Goal: Task Accomplishment & Management: Complete application form

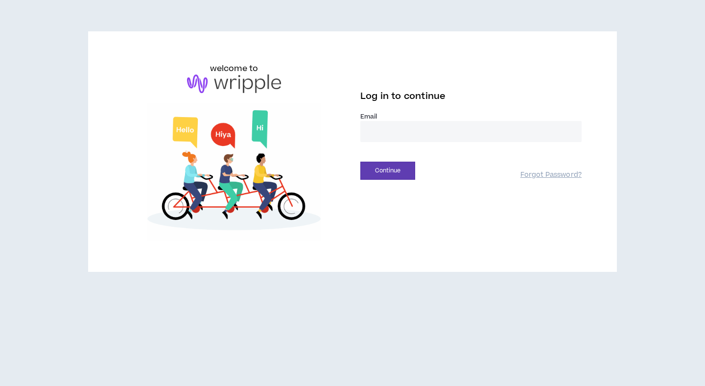
click at [401, 131] on input "email" at bounding box center [470, 131] width 221 height 21
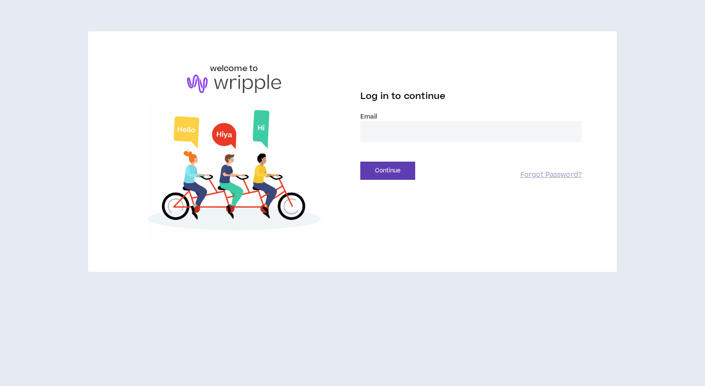
type input "**********"
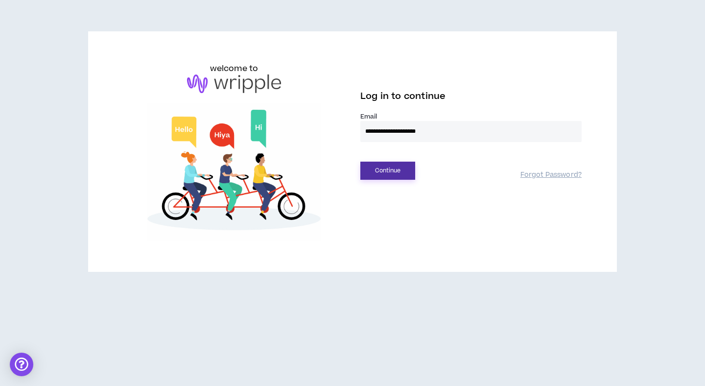
click at [391, 170] on button "Continue" at bounding box center [387, 170] width 55 height 18
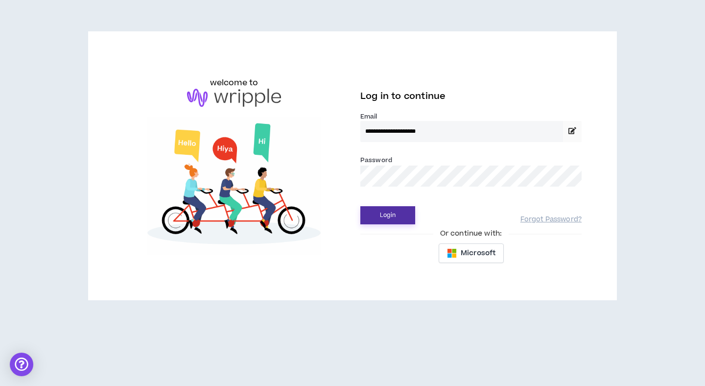
click at [390, 207] on button "Login" at bounding box center [387, 215] width 55 height 18
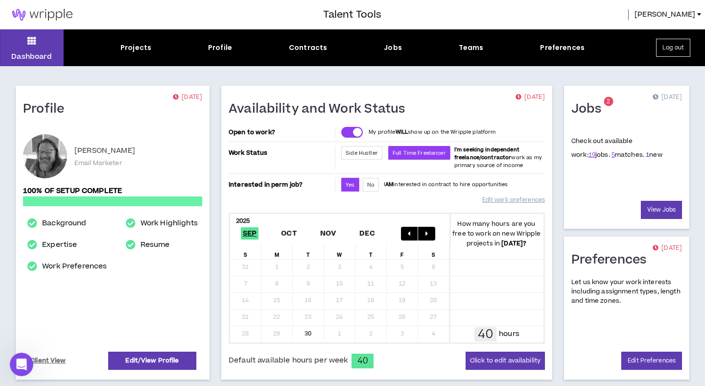
click at [645, 156] on link "1" at bounding box center [646, 154] width 3 height 9
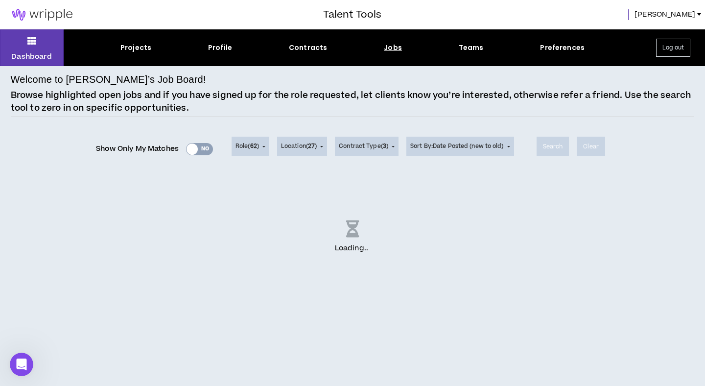
click at [198, 148] on div "Show Only My Matches Yes No" at bounding box center [154, 148] width 117 height 15
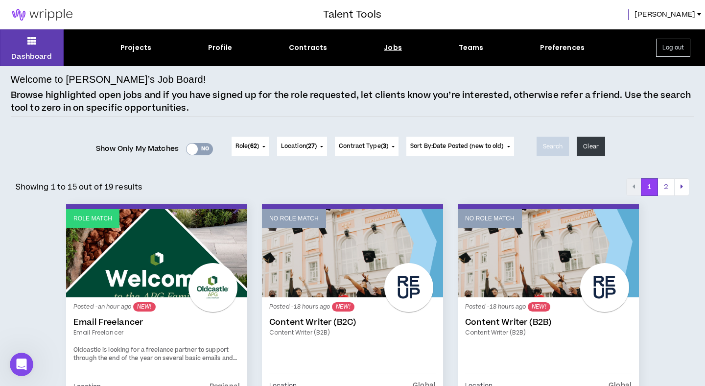
click at [205, 150] on div "Yes No" at bounding box center [199, 149] width 27 height 12
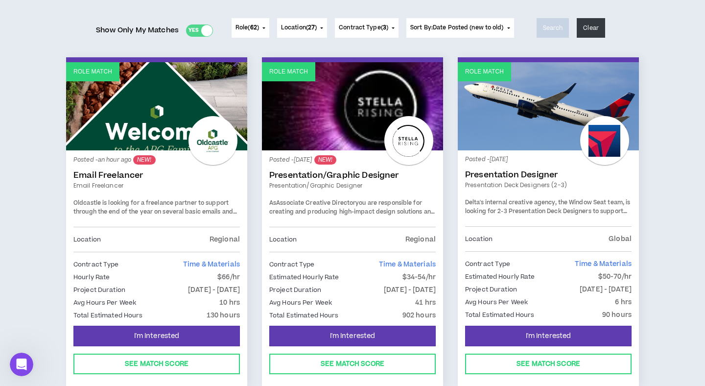
scroll to position [121, 0]
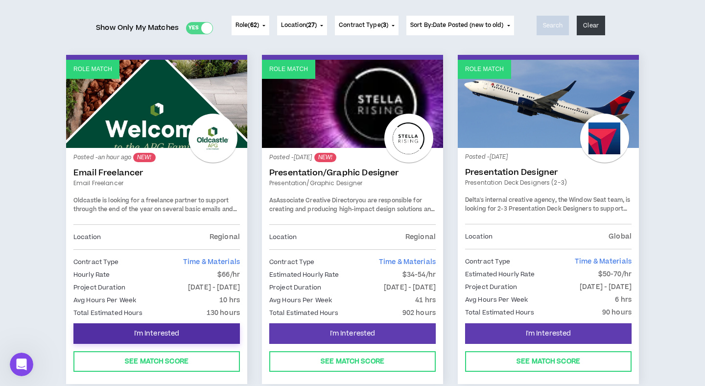
click at [164, 337] on span "I'm Interested" at bounding box center [157, 333] width 46 height 9
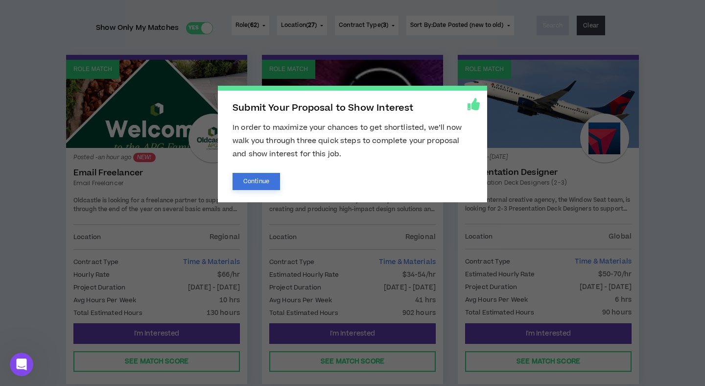
click at [272, 180] on button "Continue" at bounding box center [255, 181] width 47 height 17
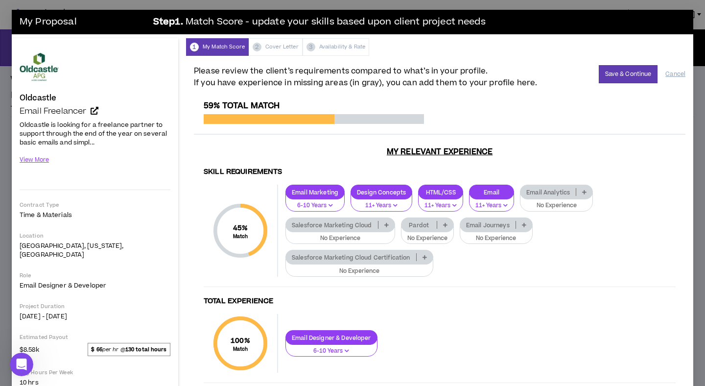
click at [389, 223] on p at bounding box center [386, 225] width 16 height 8
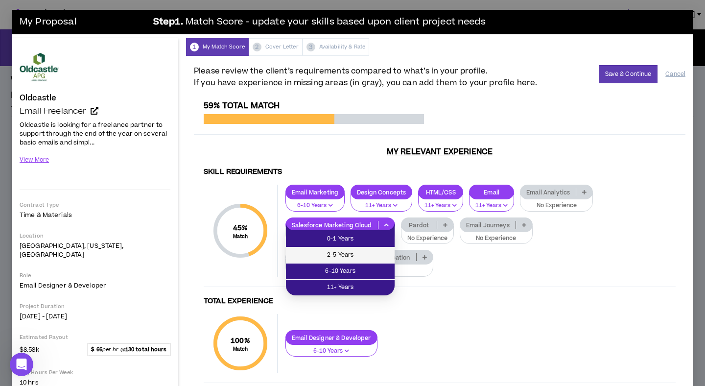
click at [358, 260] on span "2-5 Years" at bounding box center [340, 255] width 97 height 11
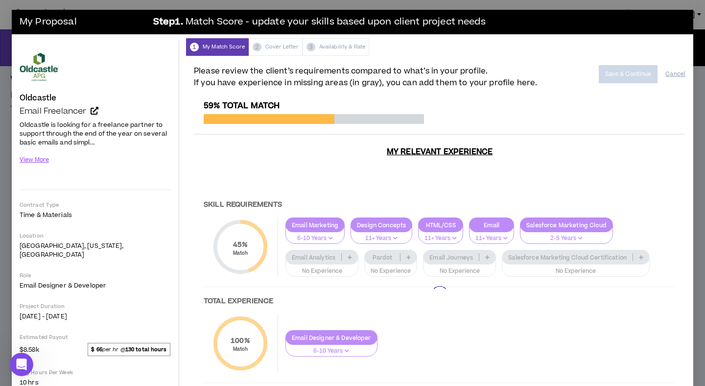
click at [409, 246] on div at bounding box center [439, 294] width 491 height 387
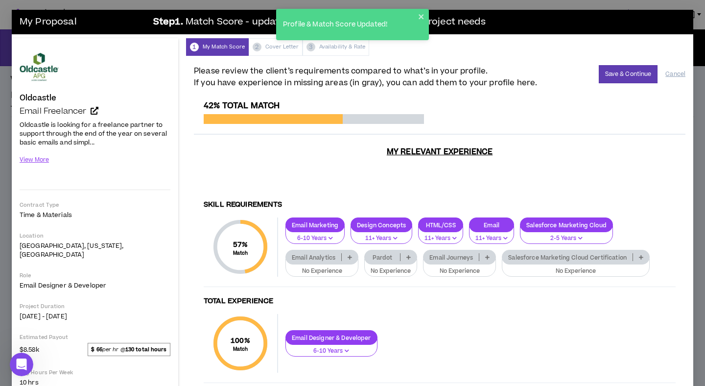
click at [488, 253] on div "Email Journeys" at bounding box center [459, 257] width 73 height 15
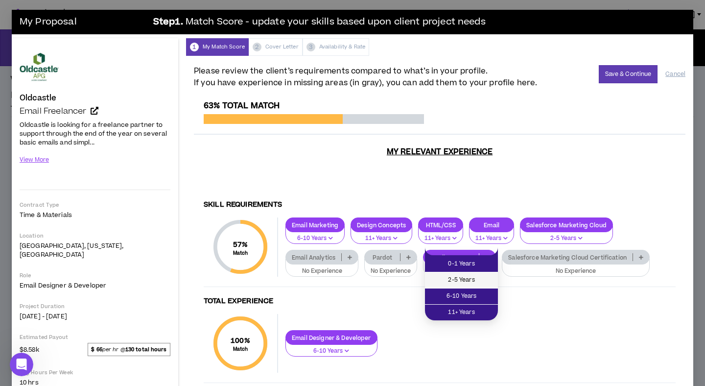
click at [472, 277] on span "2-5 Years" at bounding box center [461, 279] width 61 height 11
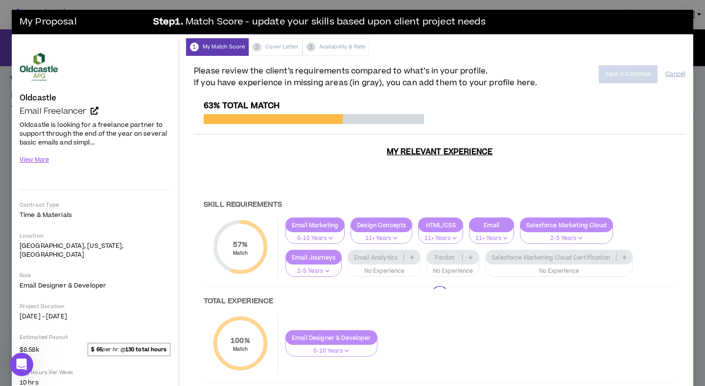
click at [610, 249] on div at bounding box center [439, 294] width 491 height 387
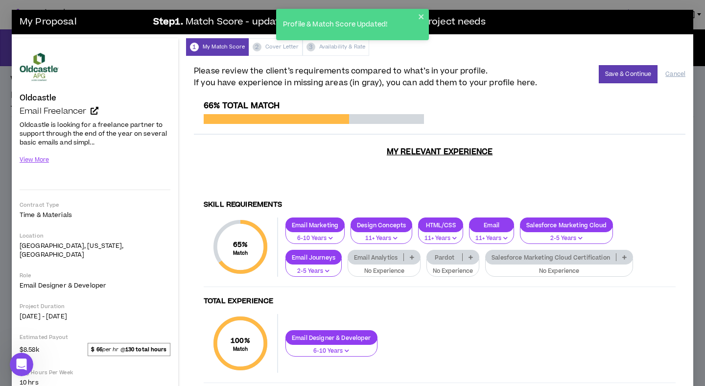
click at [391, 253] on p "Email Analytics" at bounding box center [375, 256] width 55 height 7
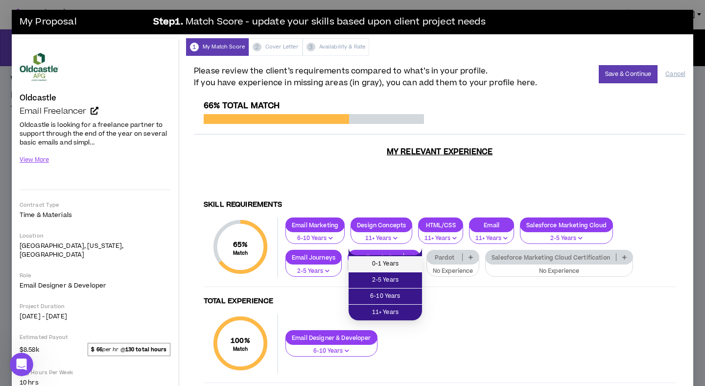
click at [387, 266] on span "0-1 Years" at bounding box center [385, 263] width 62 height 11
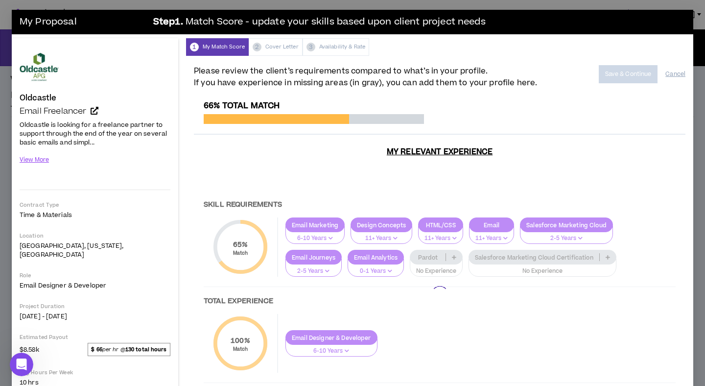
click at [450, 252] on div at bounding box center [439, 294] width 491 height 387
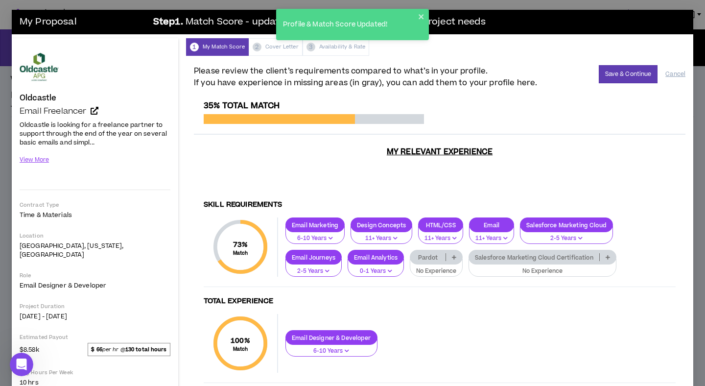
click at [453, 253] on p at bounding box center [454, 257] width 16 height 8
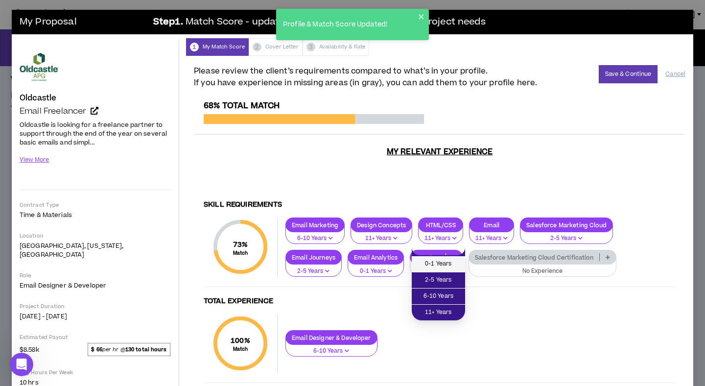
click at [447, 263] on span "0-1 Years" at bounding box center [438, 263] width 42 height 11
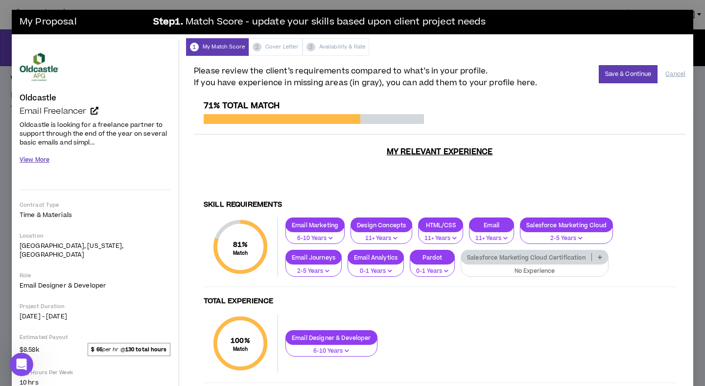
click at [44, 159] on button "View More" at bounding box center [35, 159] width 30 height 17
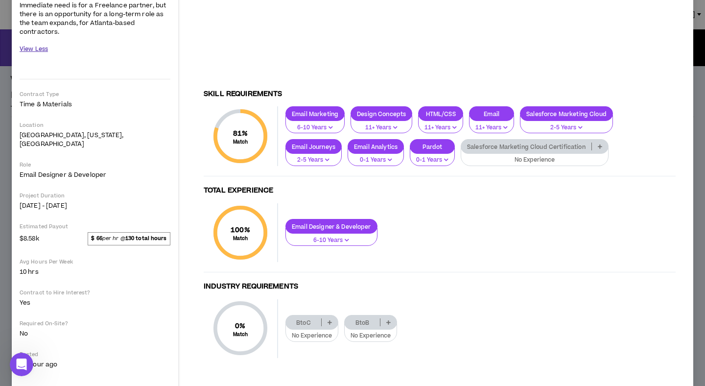
scroll to position [304, 0]
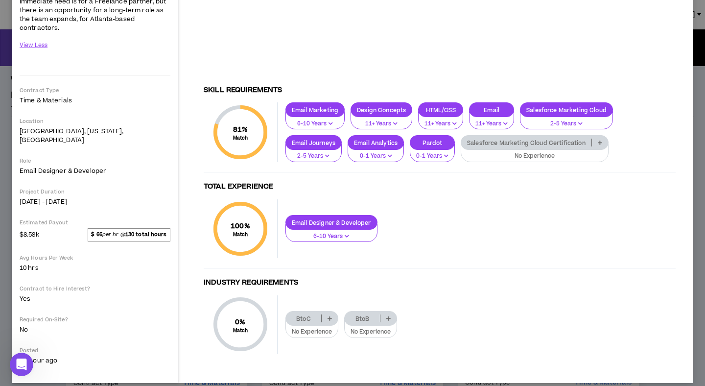
click at [327, 314] on p at bounding box center [329, 318] width 16 height 8
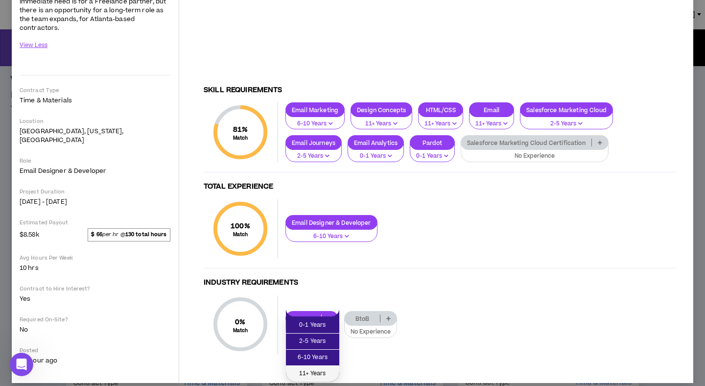
click at [313, 373] on span "11+ Years" at bounding box center [313, 373] width 42 height 11
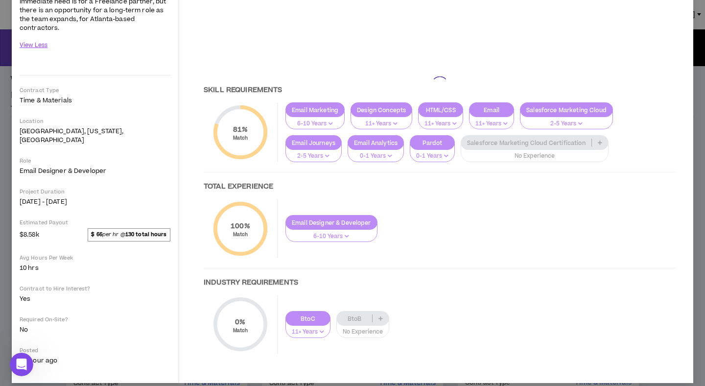
click at [377, 308] on div at bounding box center [439, 84] width 491 height 576
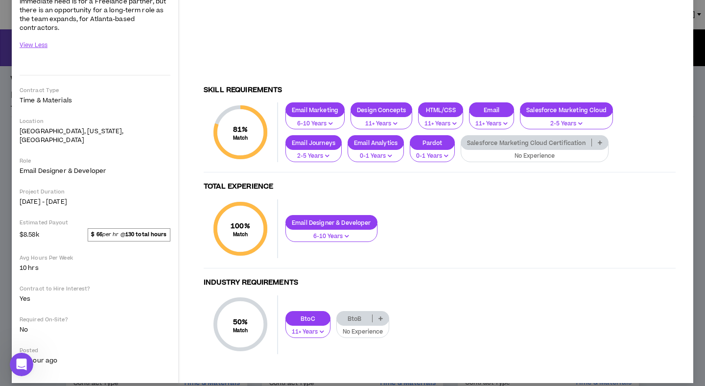
click at [385, 314] on p at bounding box center [380, 318] width 16 height 8
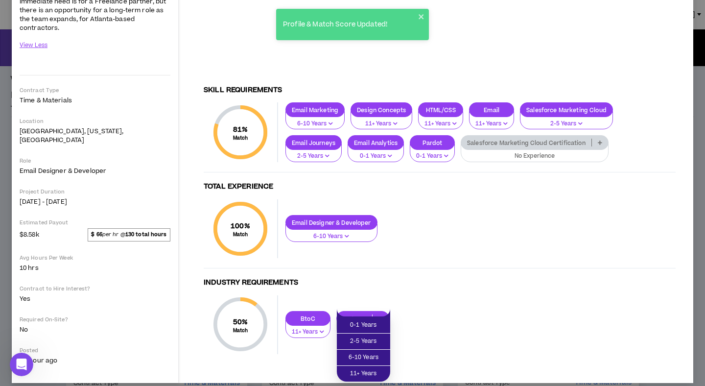
click at [385, 314] on p at bounding box center [380, 318] width 16 height 8
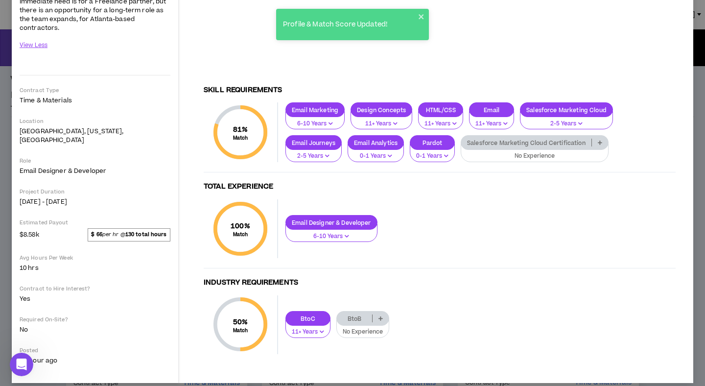
click at [378, 315] on div "BtoB" at bounding box center [362, 318] width 53 height 15
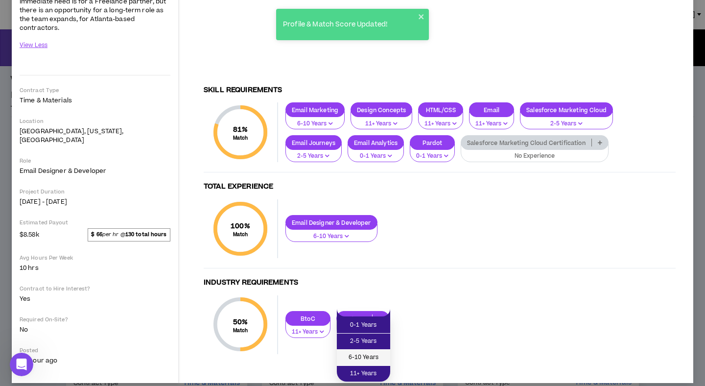
click at [371, 356] on span "6-10 Years" at bounding box center [363, 357] width 42 height 11
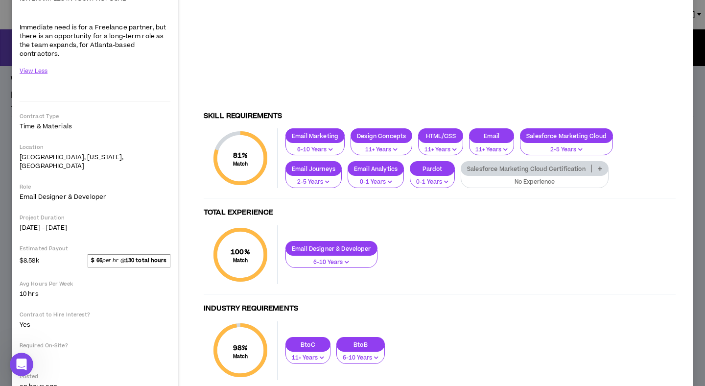
scroll to position [283, 0]
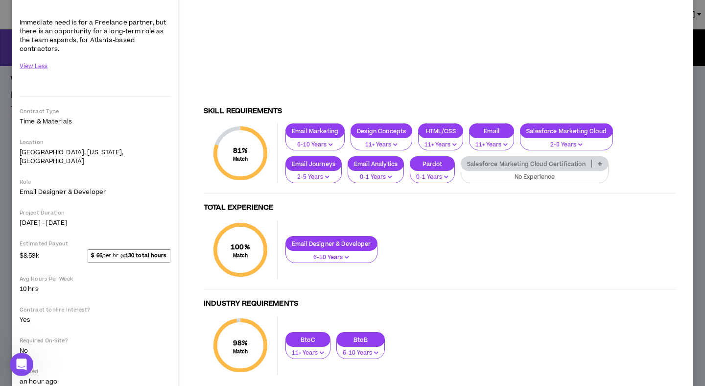
click at [550, 173] on p "No Experience" at bounding box center [534, 177] width 135 height 9
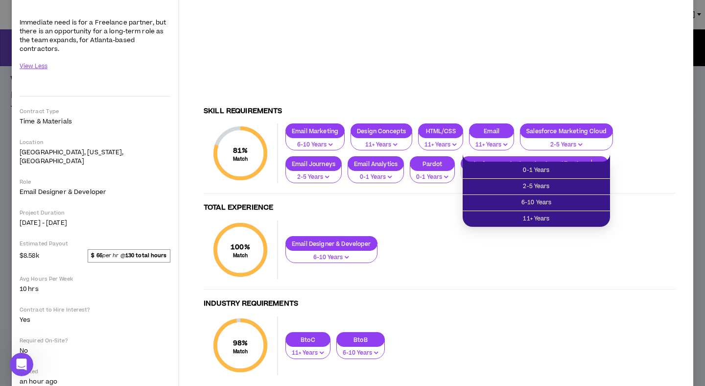
click at [516, 316] on div "98 % Match Industry Requirements BtoC 11+ Years BtoB 6-10 Years" at bounding box center [440, 350] width 472 height 68
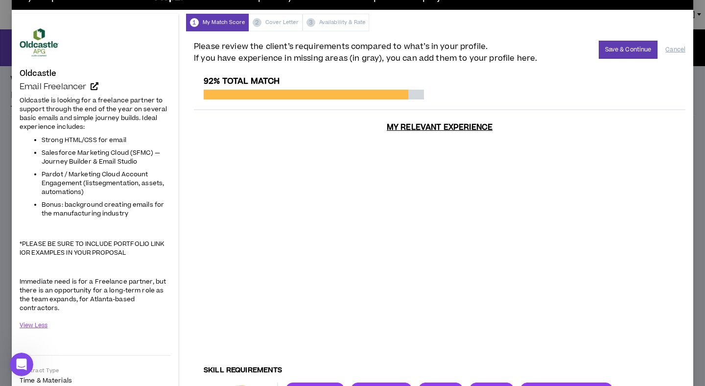
scroll to position [0, 0]
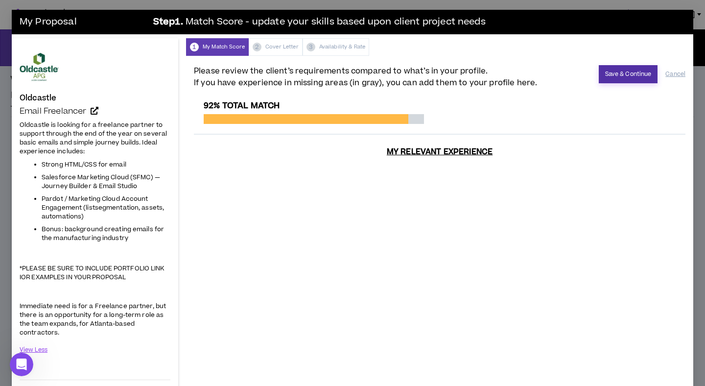
click at [626, 72] on button "Save & Continue" at bounding box center [627, 74] width 59 height 18
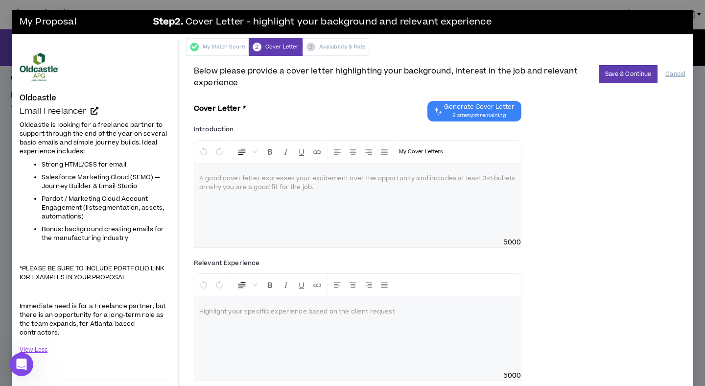
click at [488, 105] on span "Generate Cover Letter" at bounding box center [479, 107] width 70 height 8
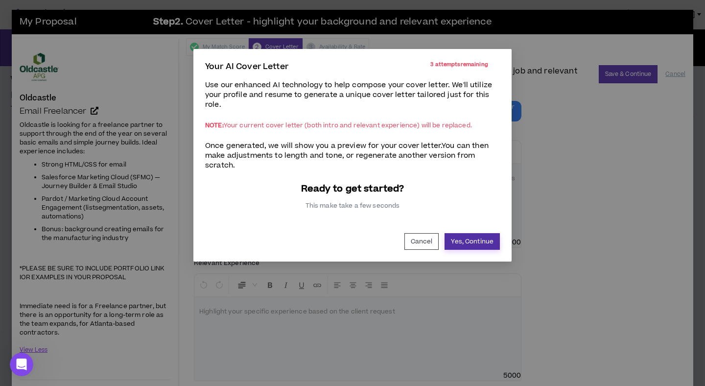
click at [478, 247] on button "Yes, Continue" at bounding box center [471, 241] width 55 height 17
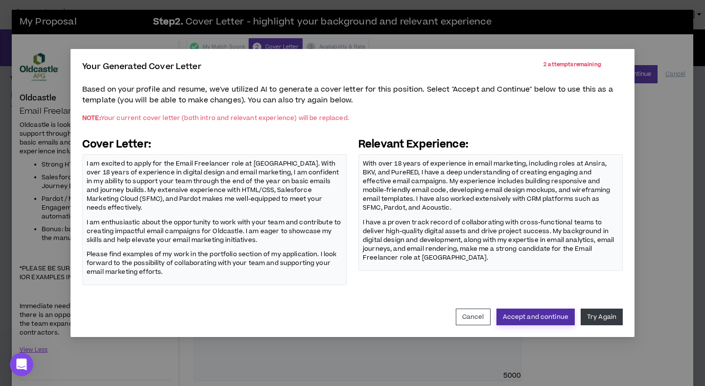
click at [542, 310] on button "Accept and continue" at bounding box center [535, 316] width 78 height 17
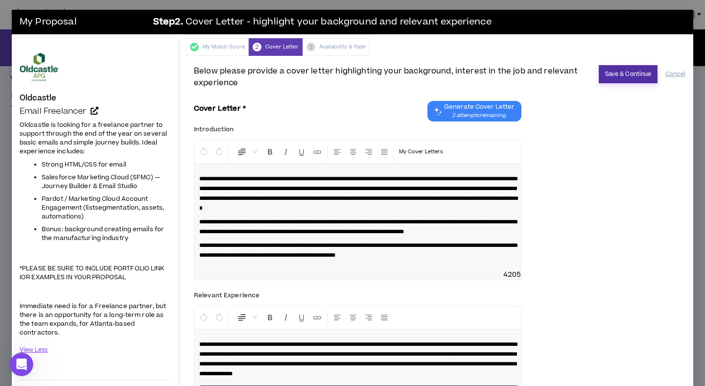
click at [627, 74] on button "Save & Continue" at bounding box center [627, 74] width 59 height 18
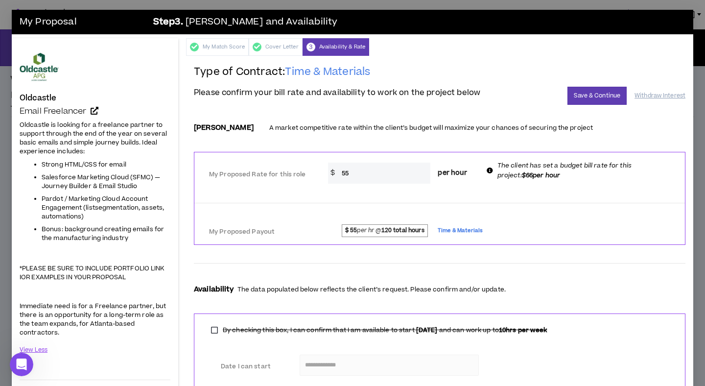
click at [352, 172] on input "55" at bounding box center [384, 172] width 94 height 21
drag, startPoint x: 352, startPoint y: 172, endPoint x: 334, endPoint y: 170, distance: 18.7
click at [334, 170] on div "$ 55 per hour" at bounding box center [401, 172] width 147 height 21
type input "60"
click at [587, 99] on button "Save & Continue" at bounding box center [596, 96] width 59 height 18
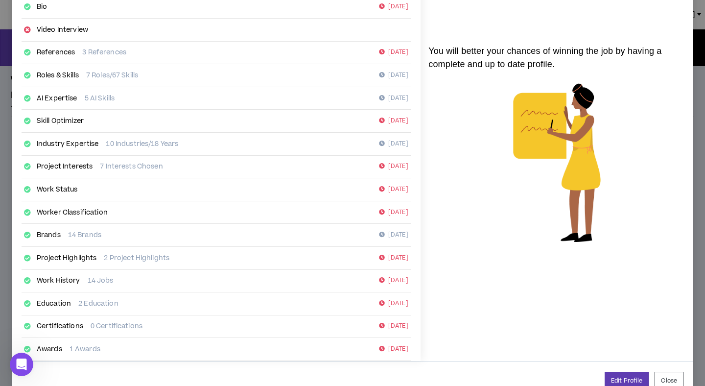
scroll to position [129, 0]
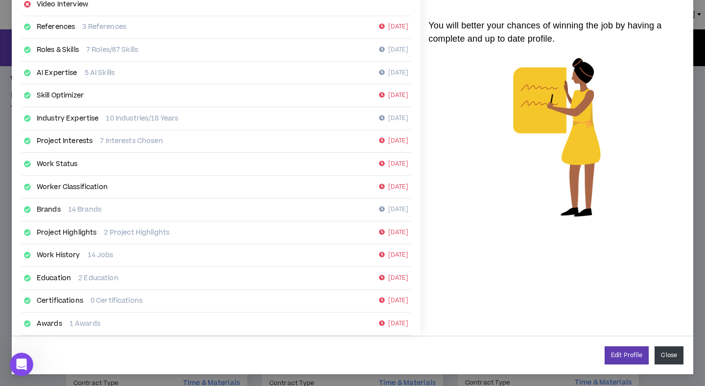
click at [660, 358] on button "Close" at bounding box center [668, 355] width 29 height 18
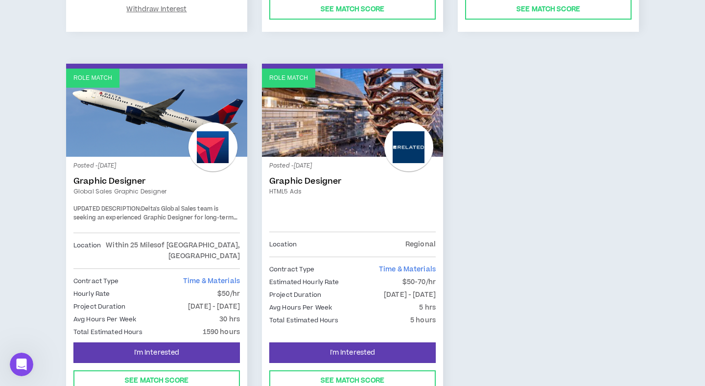
scroll to position [474, 0]
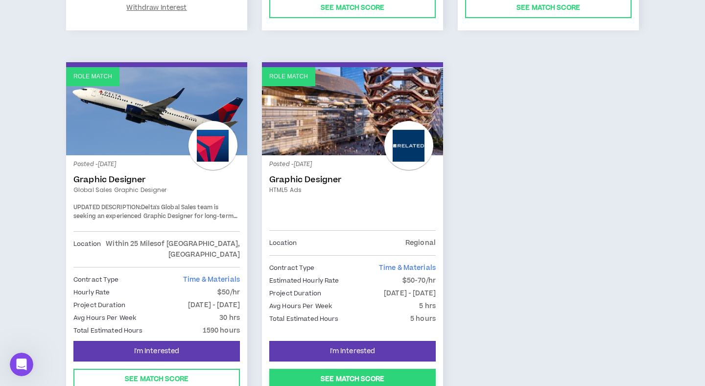
click at [364, 368] on button "See Match Score" at bounding box center [352, 378] width 166 height 21
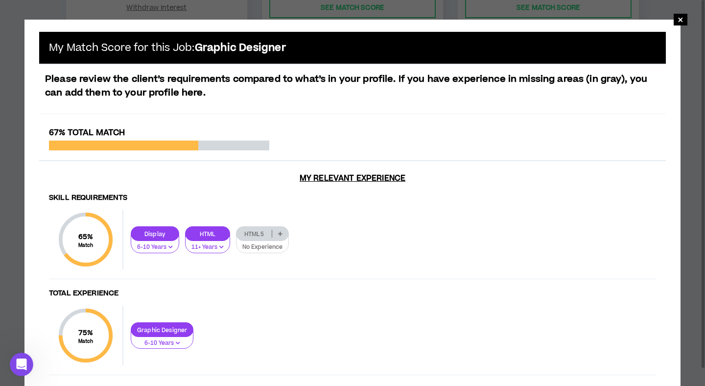
click at [281, 235] on icon at bounding box center [280, 233] width 4 height 5
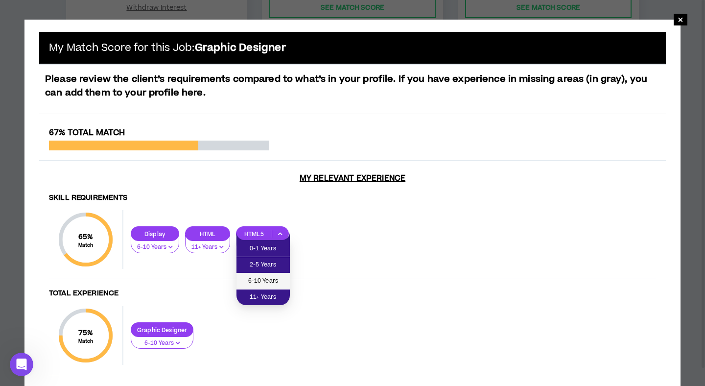
click at [270, 280] on span "6-10 Years" at bounding box center [263, 280] width 42 height 11
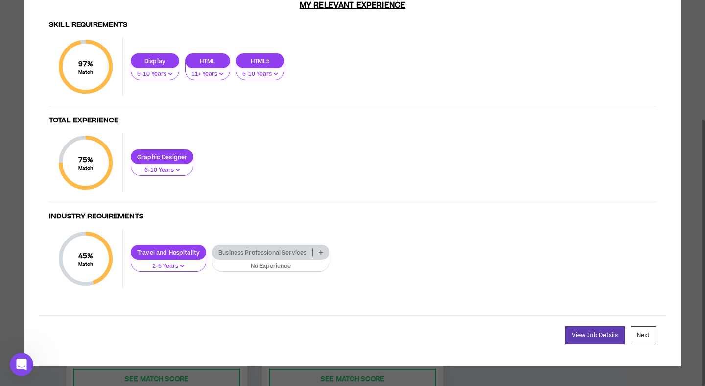
click at [303, 250] on p "Business Professional Services" at bounding box center [262, 252] width 100 height 7
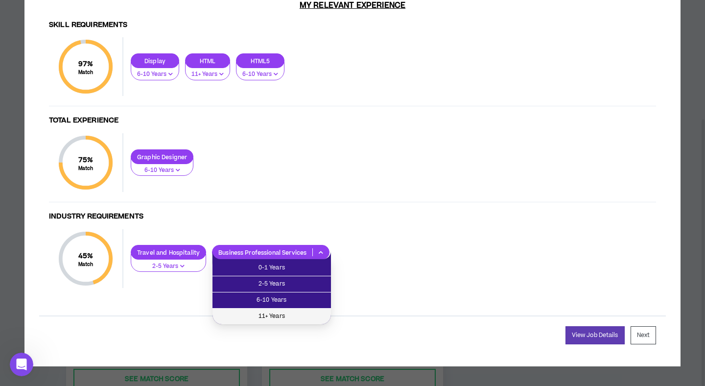
click at [282, 312] on span "11+ Years" at bounding box center [271, 316] width 107 height 11
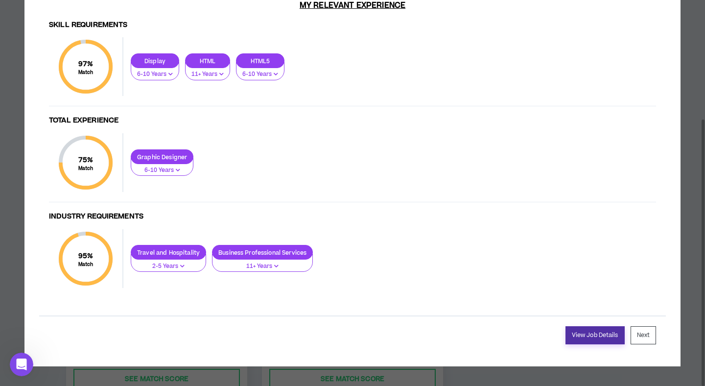
click at [614, 334] on link "View Job Details" at bounding box center [594, 335] width 59 height 18
